Goal: Navigation & Orientation: Go to known website

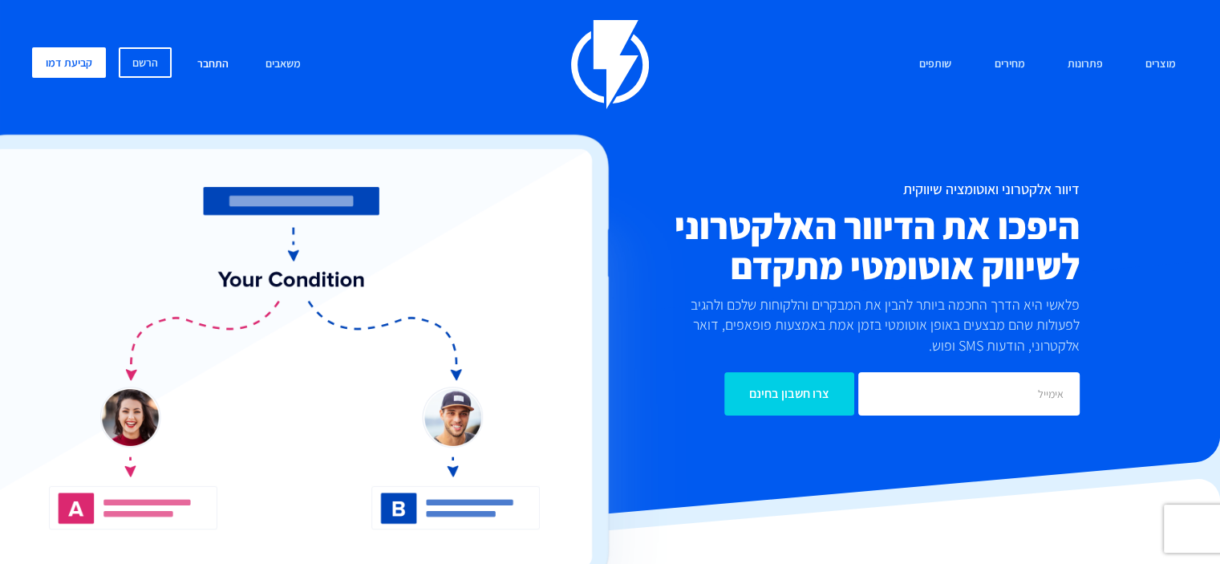
click at [207, 65] on link "התחבר" at bounding box center [212, 64] width 55 height 34
